Goal: Information Seeking & Learning: Learn about a topic

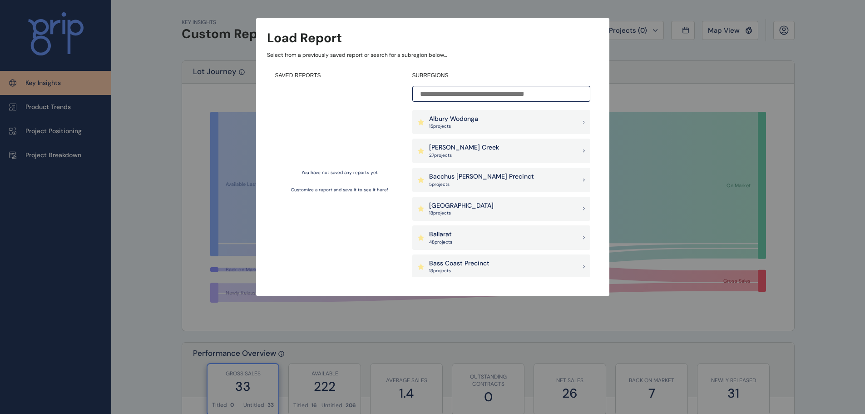
click at [691, 58] on div "Load Report Select from a previously saved report or search for a subregion bel…" at bounding box center [432, 138] width 865 height 277
click at [641, 29] on div "Load Report Select from a previously saved report or search for a subregion bel…" at bounding box center [432, 138] width 865 height 277
click at [485, 91] on input at bounding box center [501, 94] width 178 height 16
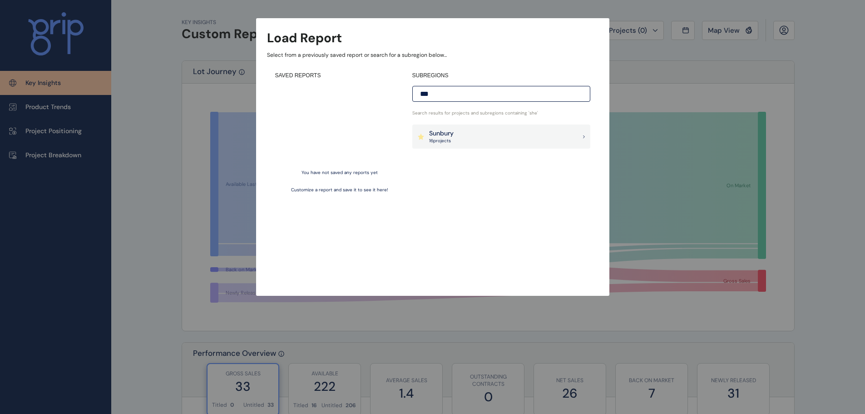
type input "***"
click at [450, 132] on p "Sunbury" at bounding box center [441, 133] width 25 height 9
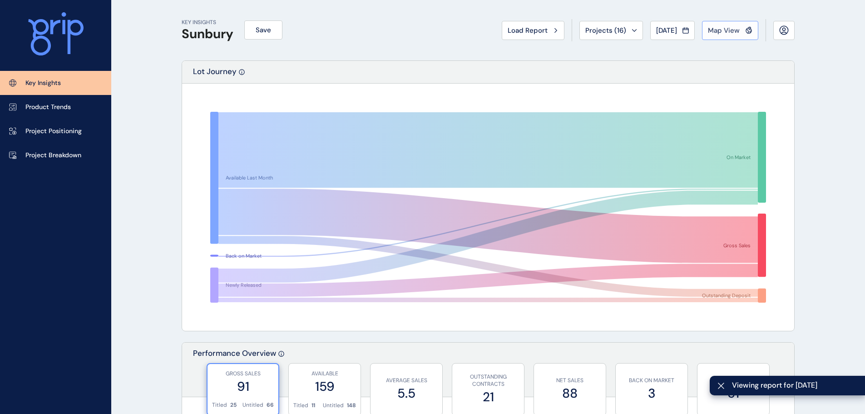
click at [726, 30] on span "Map View" at bounding box center [724, 30] width 32 height 9
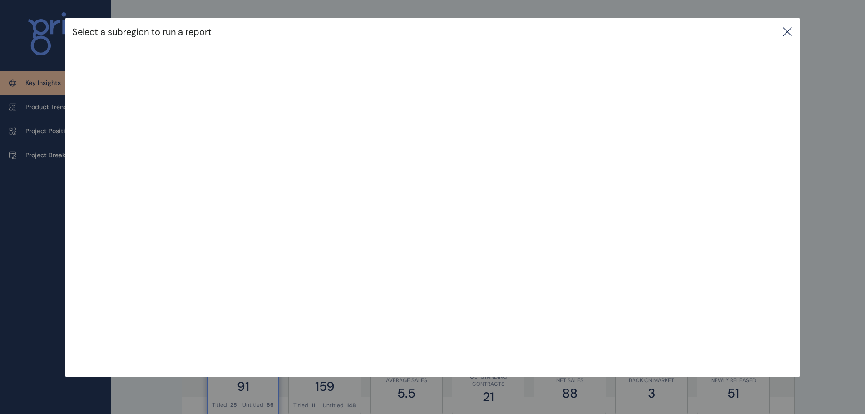
click at [789, 29] on icon at bounding box center [787, 31] width 11 height 11
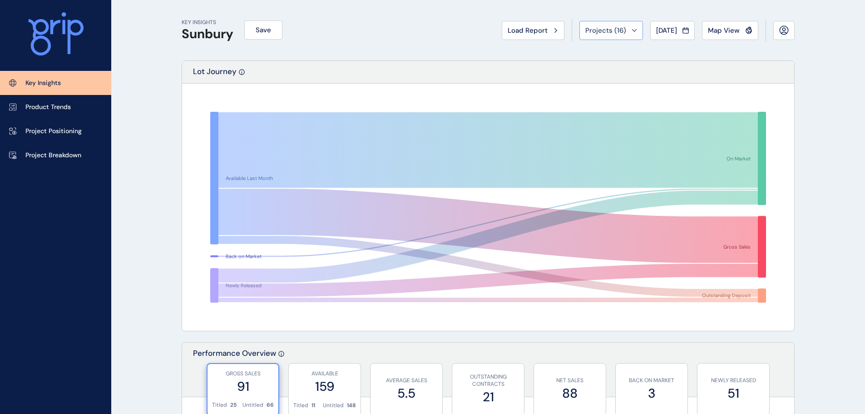
click at [632, 29] on icon at bounding box center [634, 30] width 5 height 3
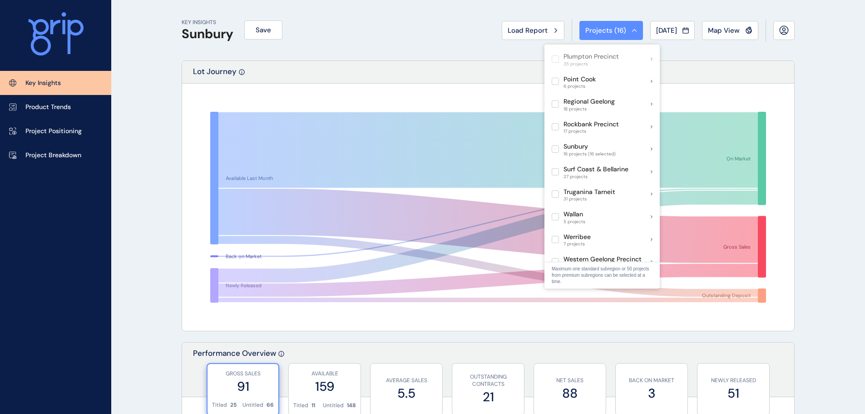
scroll to position [590, 0]
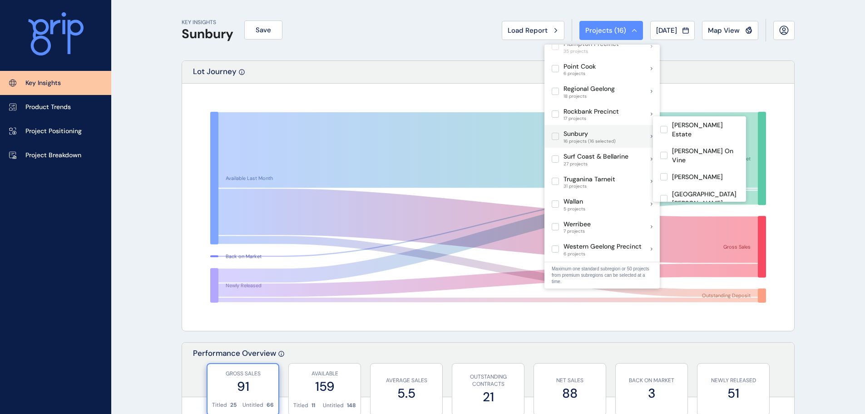
click at [555, 133] on label at bounding box center [555, 136] width 7 height 7
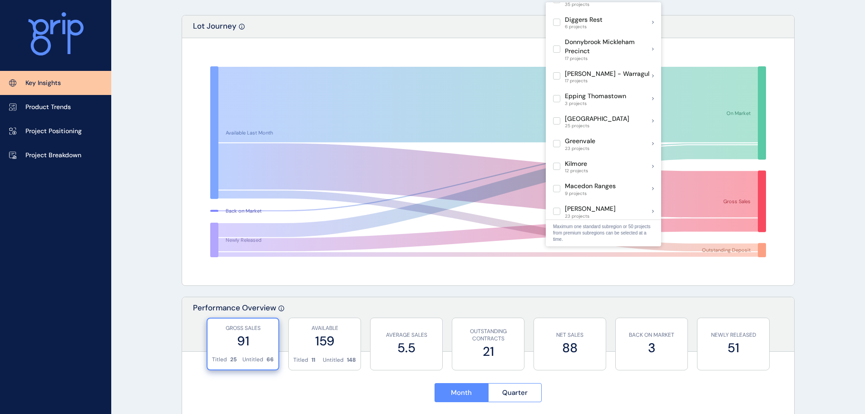
scroll to position [252, 0]
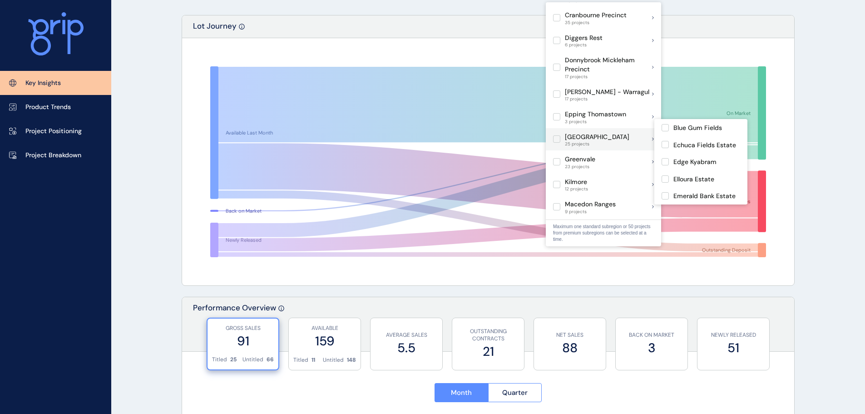
click at [557, 135] on label at bounding box center [556, 138] width 7 height 7
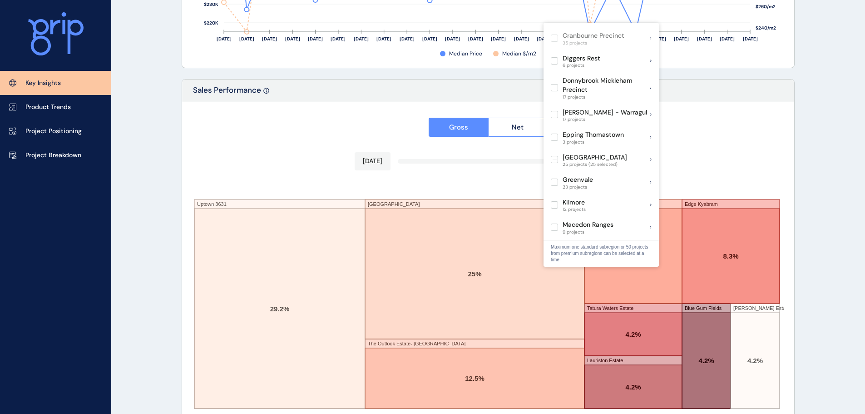
scroll to position [1498, 0]
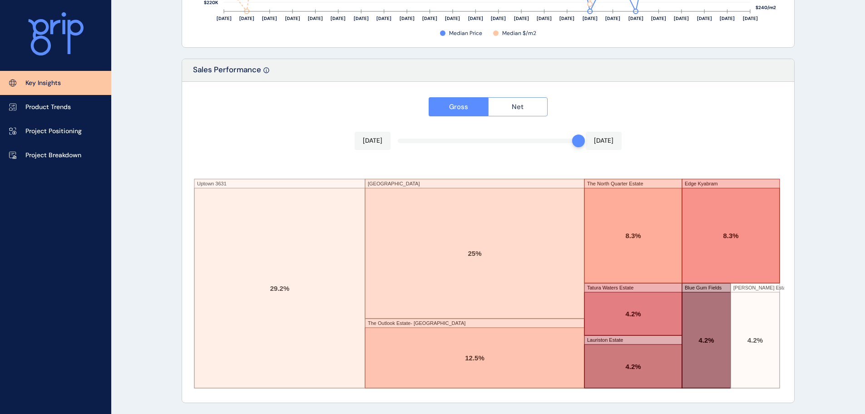
click at [520, 108] on span "Net" at bounding box center [518, 106] width 12 height 9
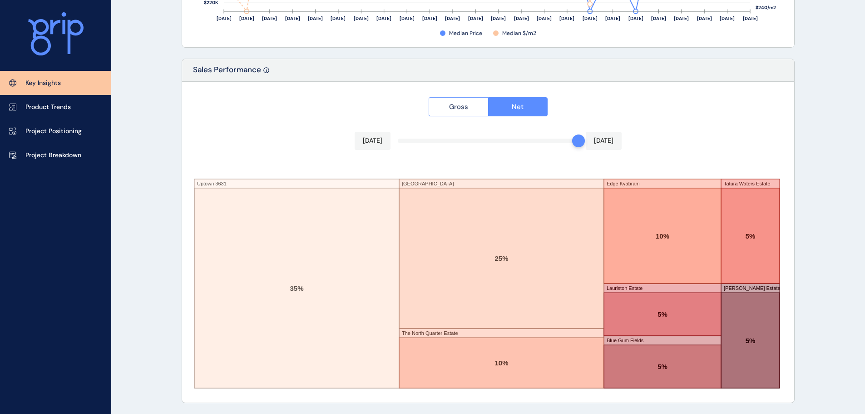
click at [479, 106] on button "Gross" at bounding box center [458, 106] width 59 height 19
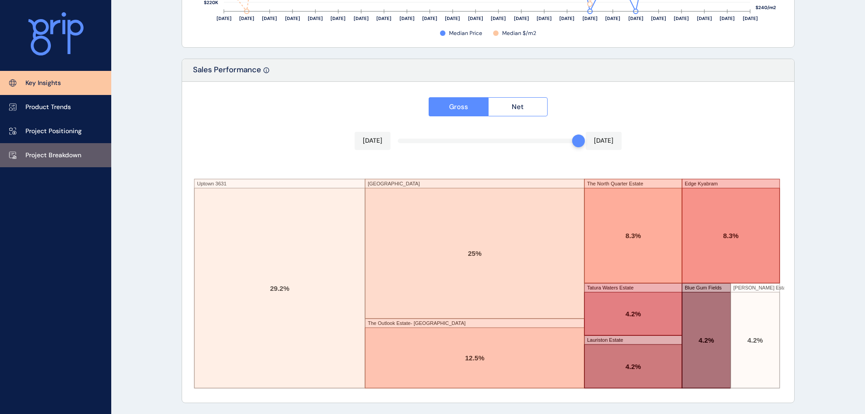
click at [44, 152] on p "Project Breakdown" at bounding box center [53, 155] width 56 height 9
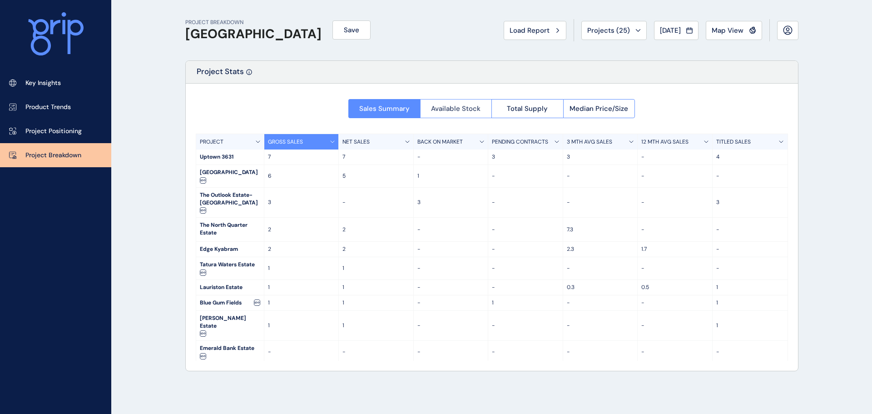
click at [454, 108] on span "Available Stock" at bounding box center [455, 108] width 49 height 9
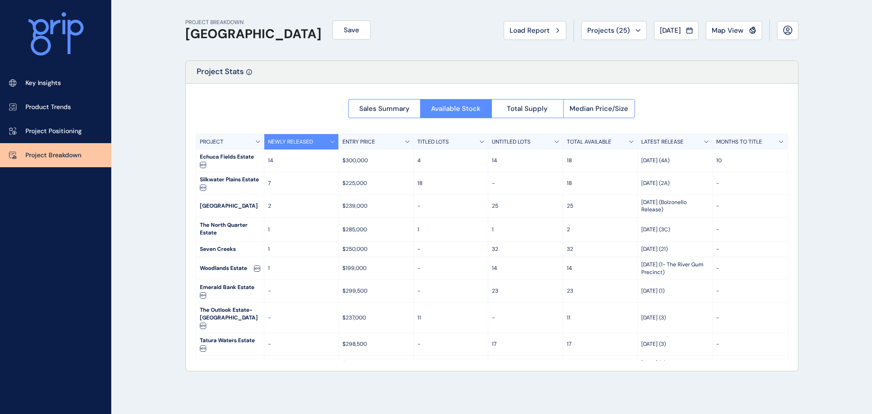
click at [629, 139] on div "TOTAL AVAILABLE" at bounding box center [600, 141] width 75 height 15
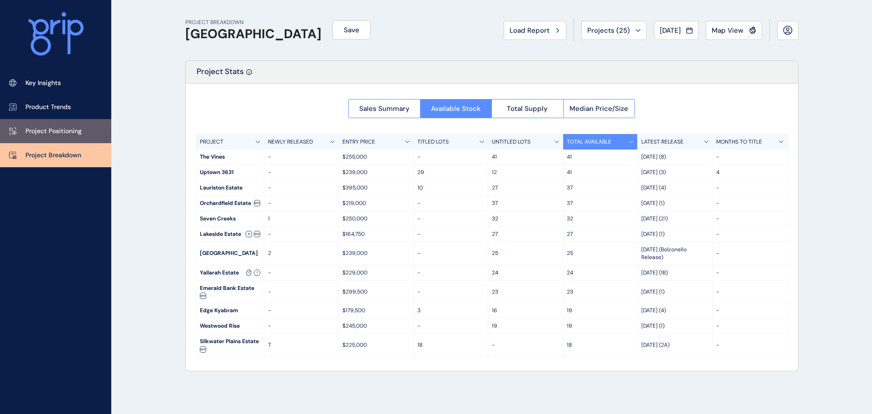
click at [47, 128] on p "Project Positioning" at bounding box center [53, 131] width 56 height 9
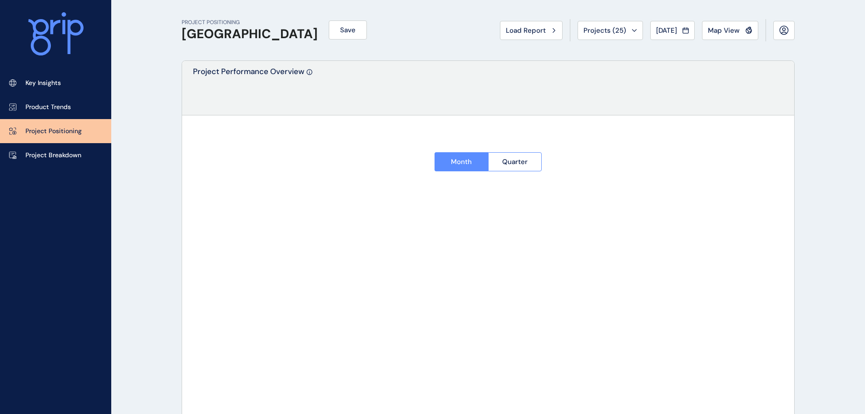
type input "**********"
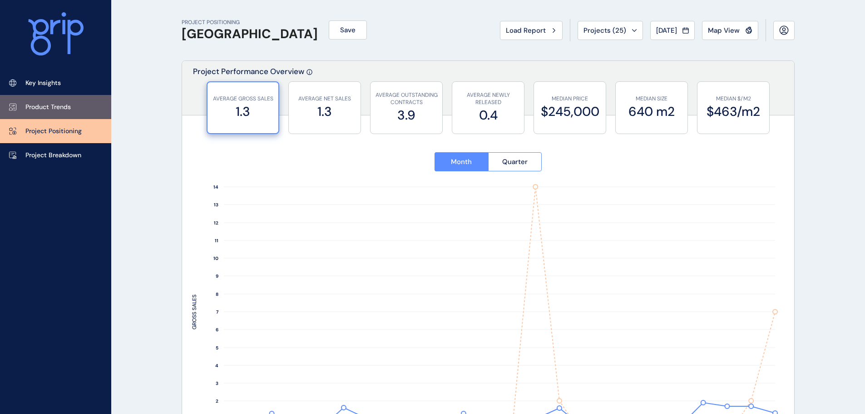
click at [52, 110] on p "Product Trends" at bounding box center [47, 107] width 45 height 9
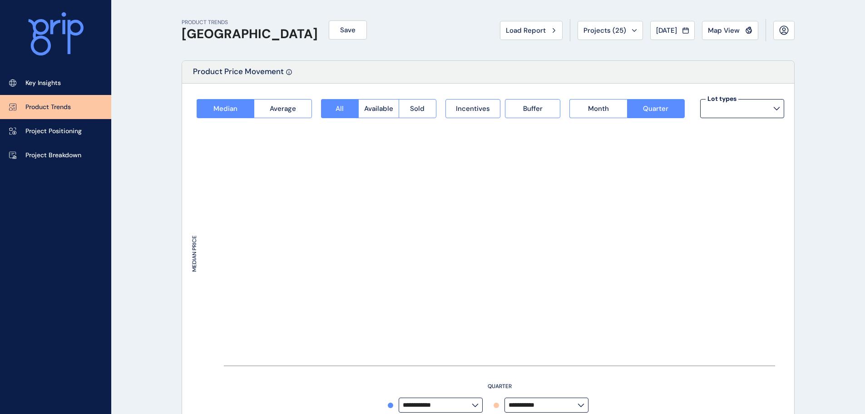
type input "*********"
